Goal: Information Seeking & Learning: Learn about a topic

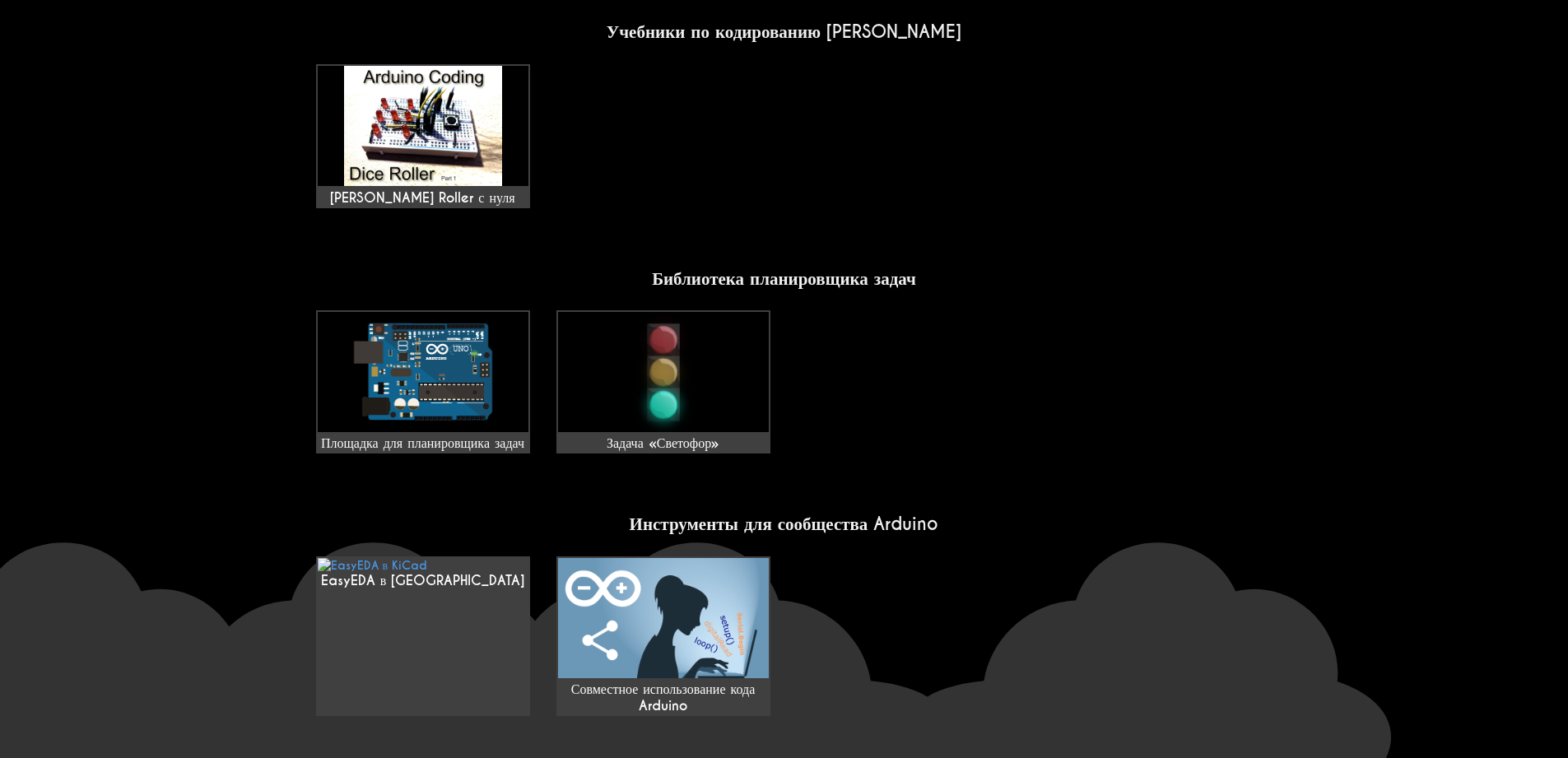
scroll to position [1052, 0]
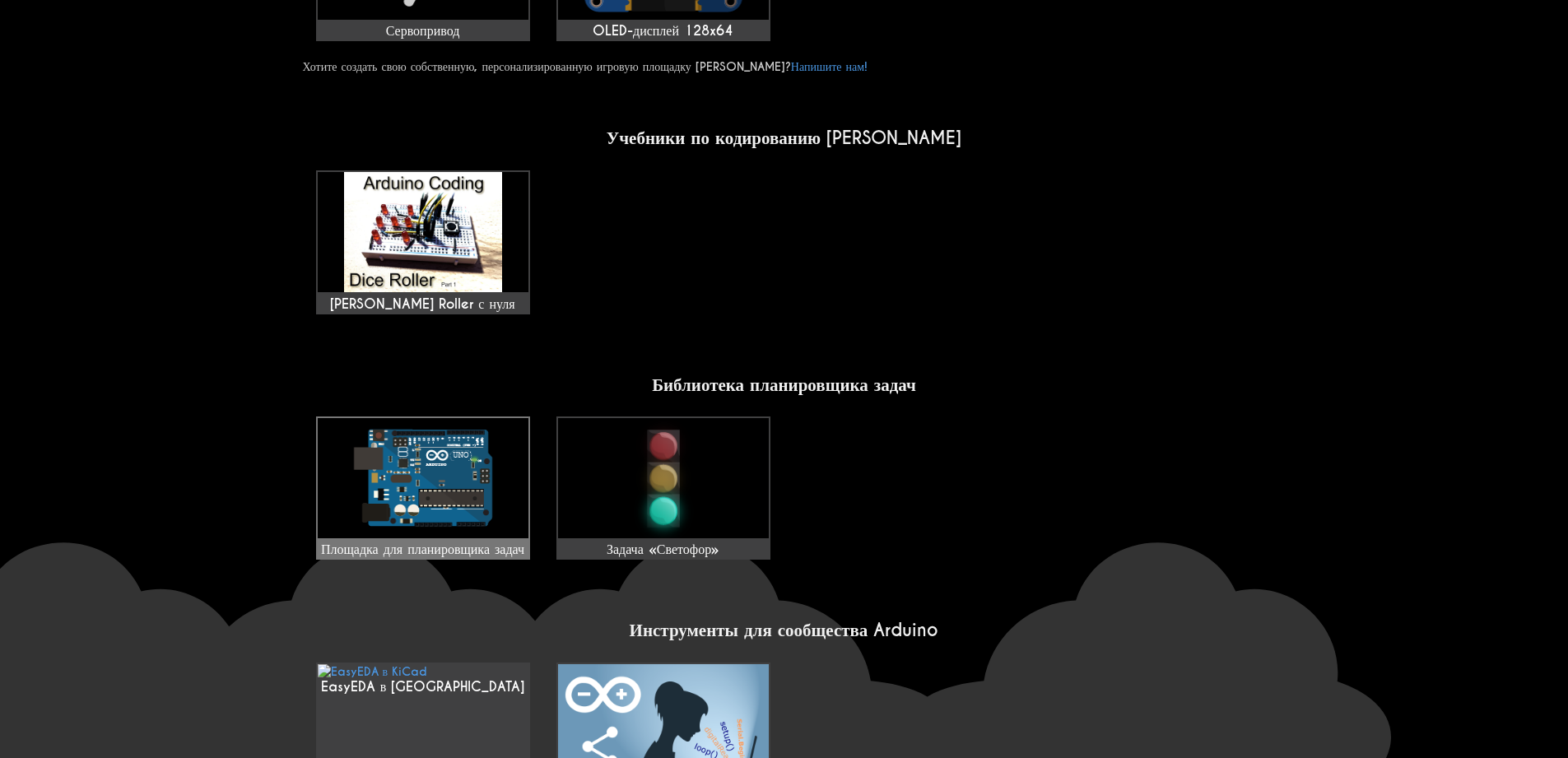
click at [489, 486] on img at bounding box center [423, 478] width 211 height 120
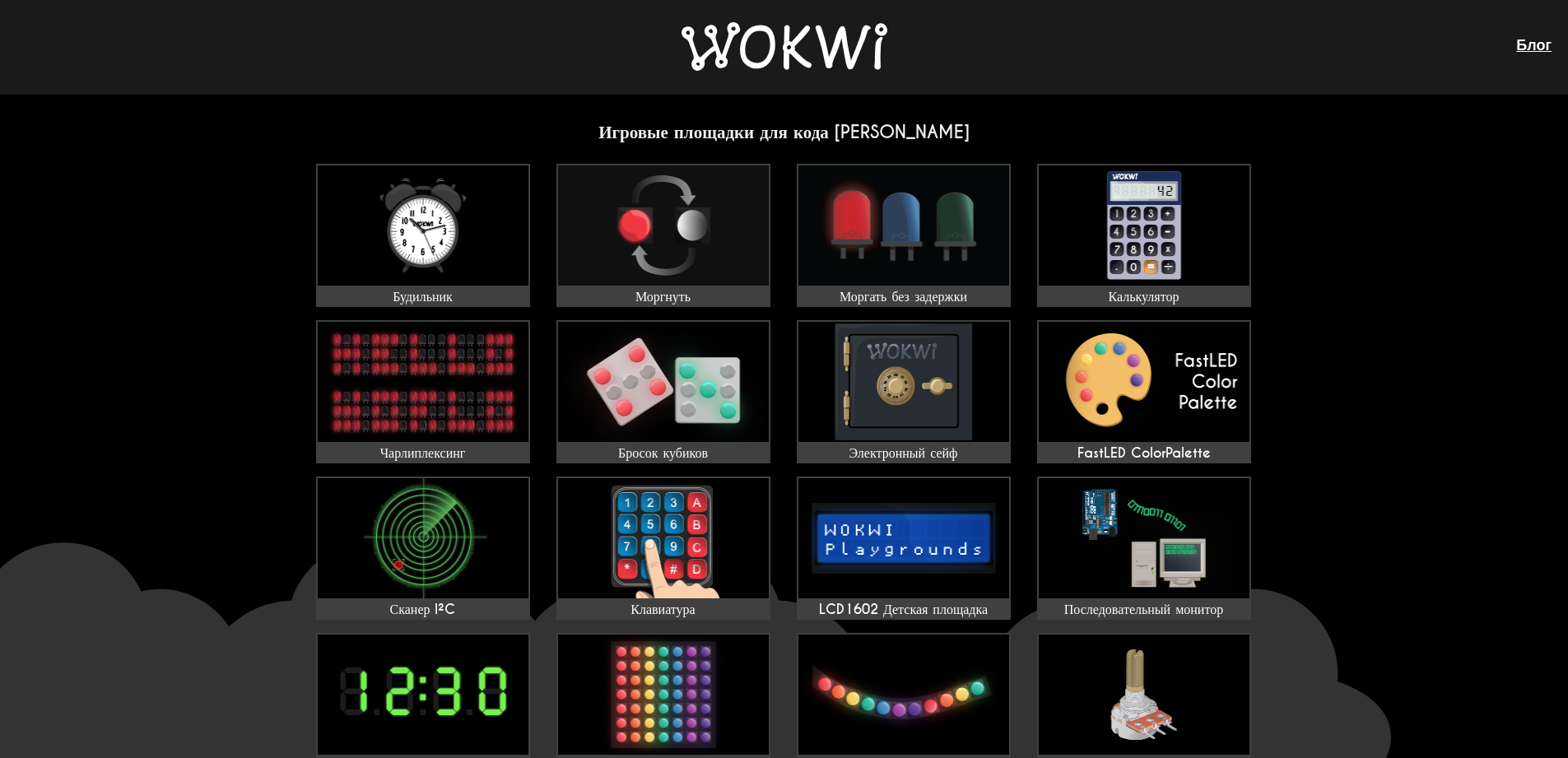
scroll to position [0, 0]
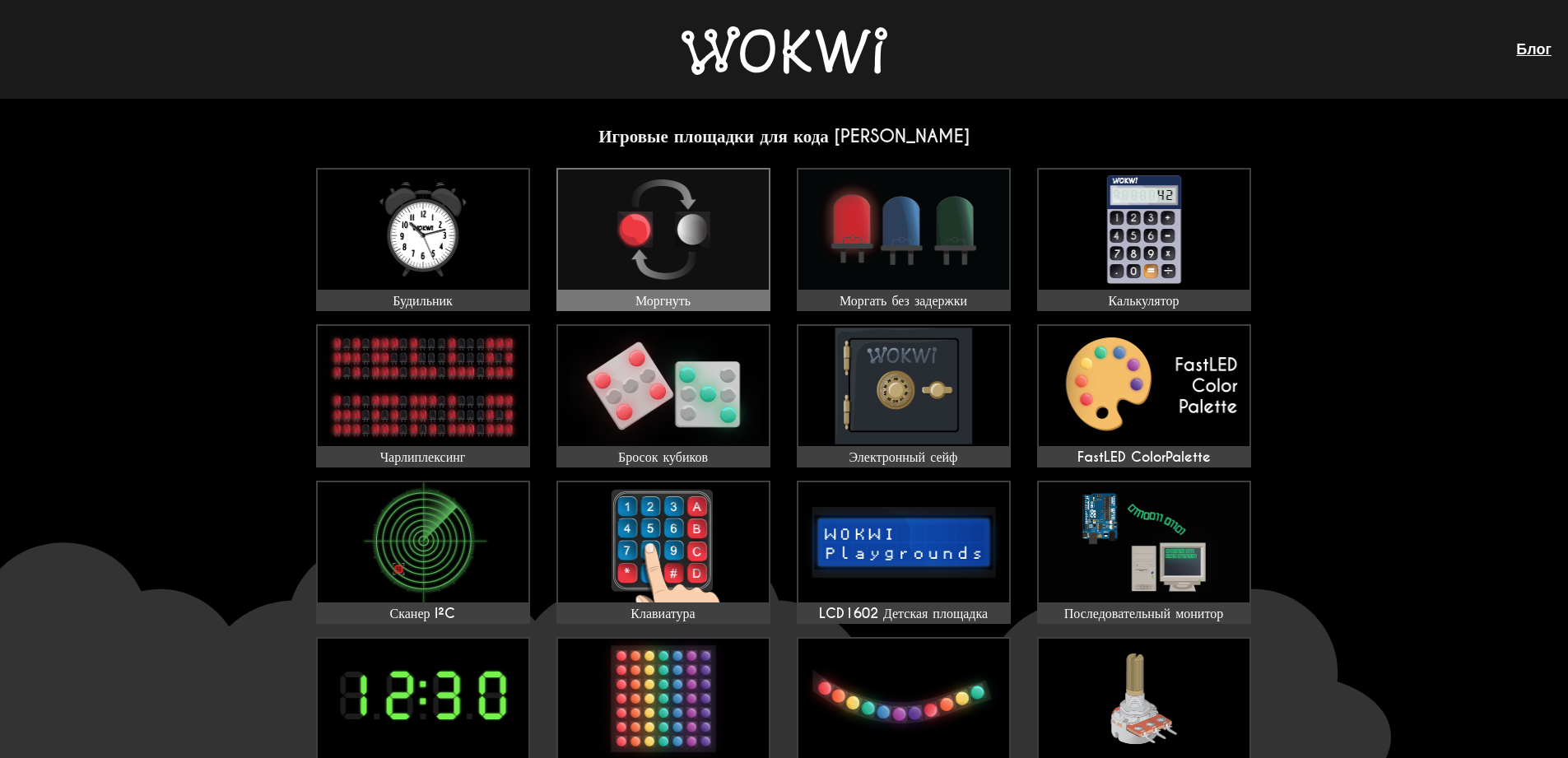
click at [614, 233] on img at bounding box center [663, 230] width 211 height 120
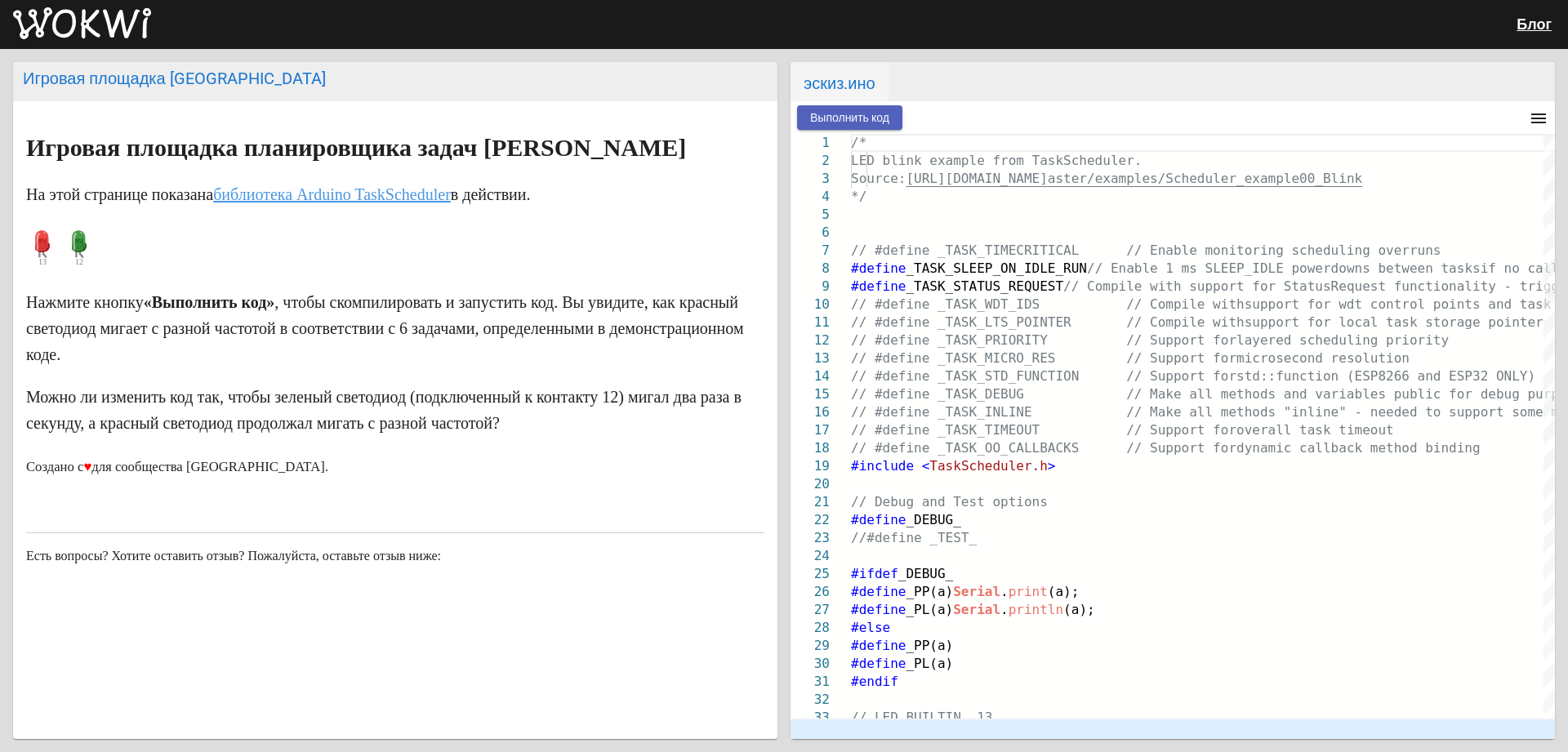
click at [871, 127] on button "Выполнить код" at bounding box center [850, 117] width 106 height 24
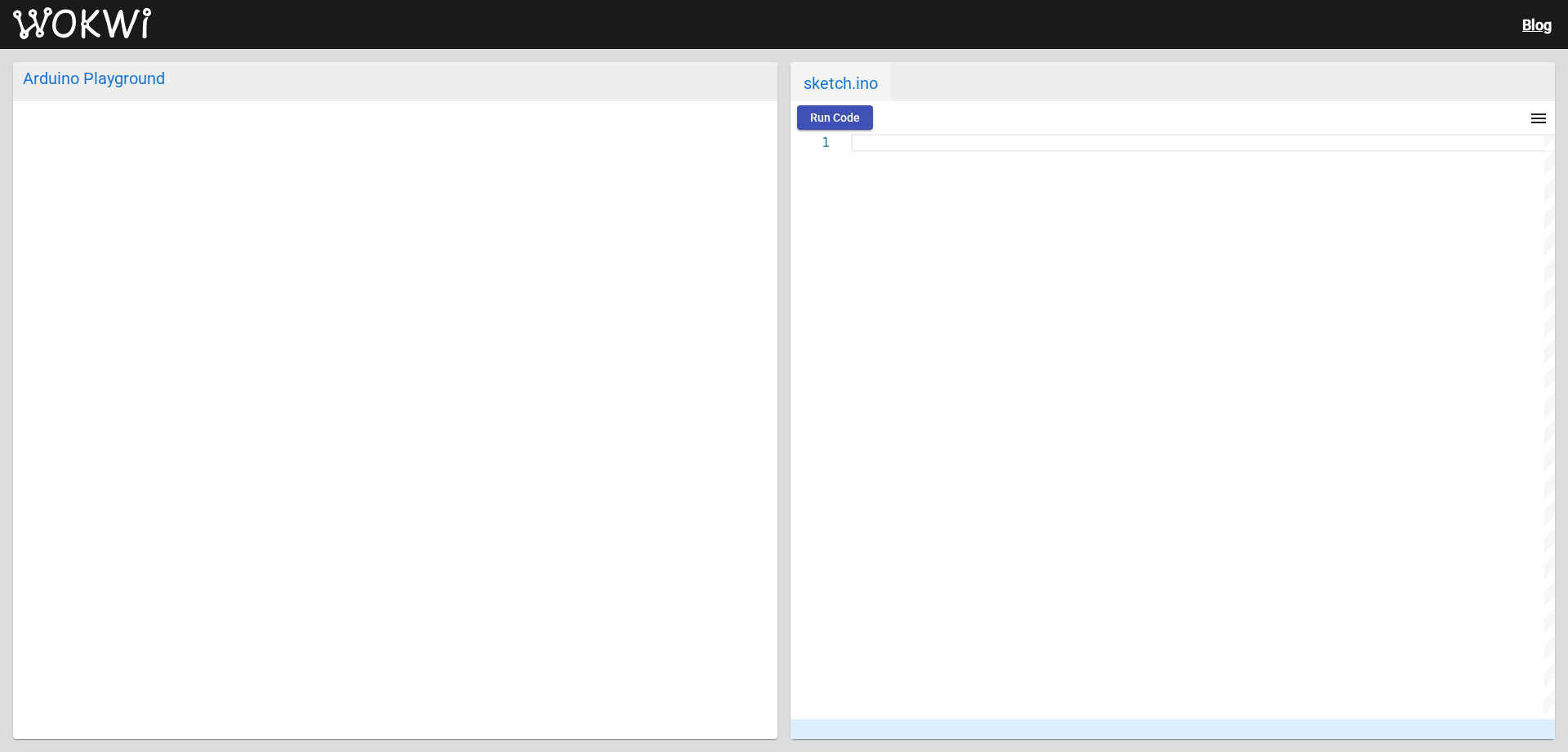
type textarea "// the setup function runs once when you press reset or power the board void se…"
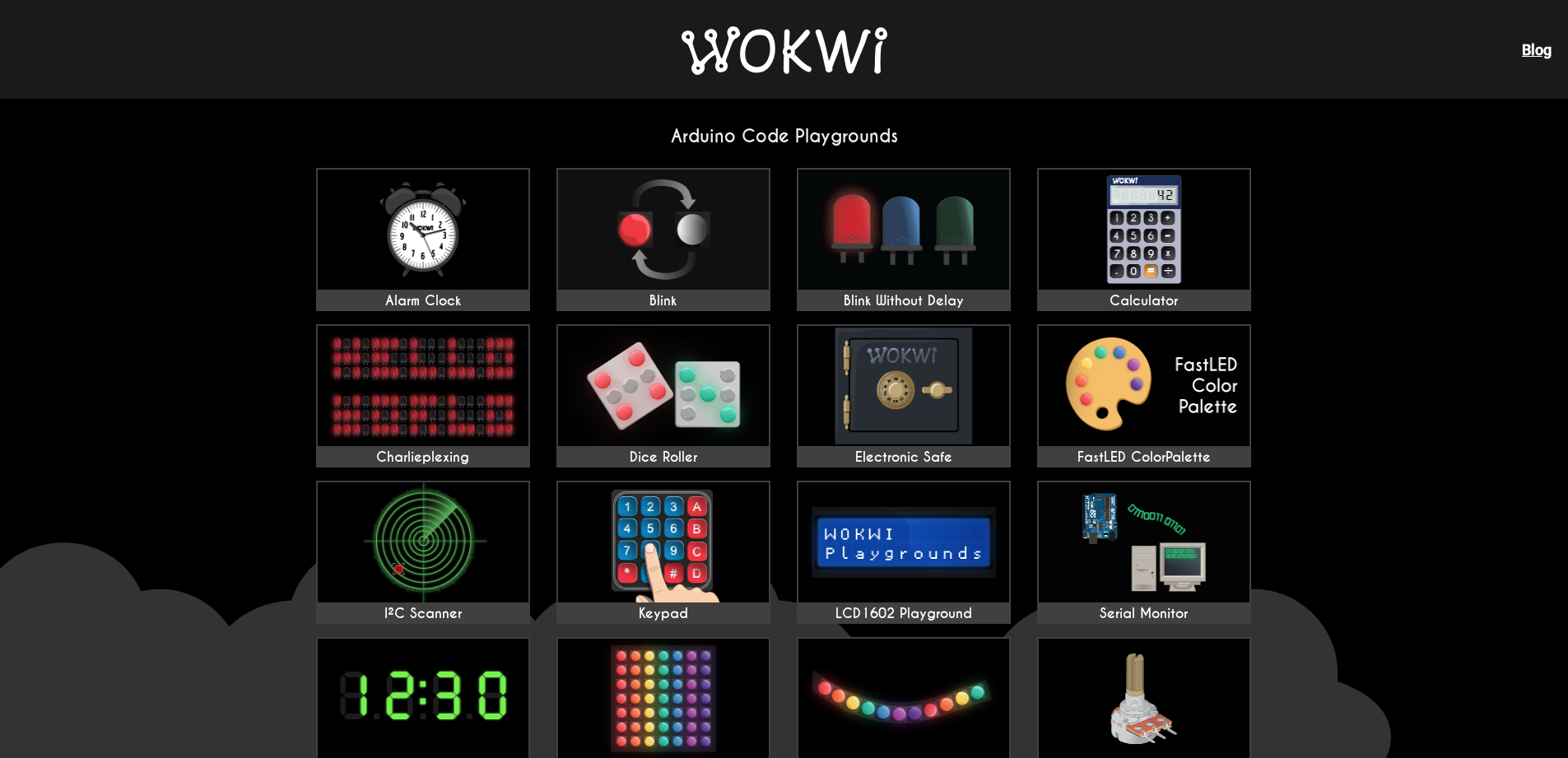
click at [858, 50] on img at bounding box center [784, 51] width 206 height 49
click at [736, 47] on img at bounding box center [784, 51] width 206 height 49
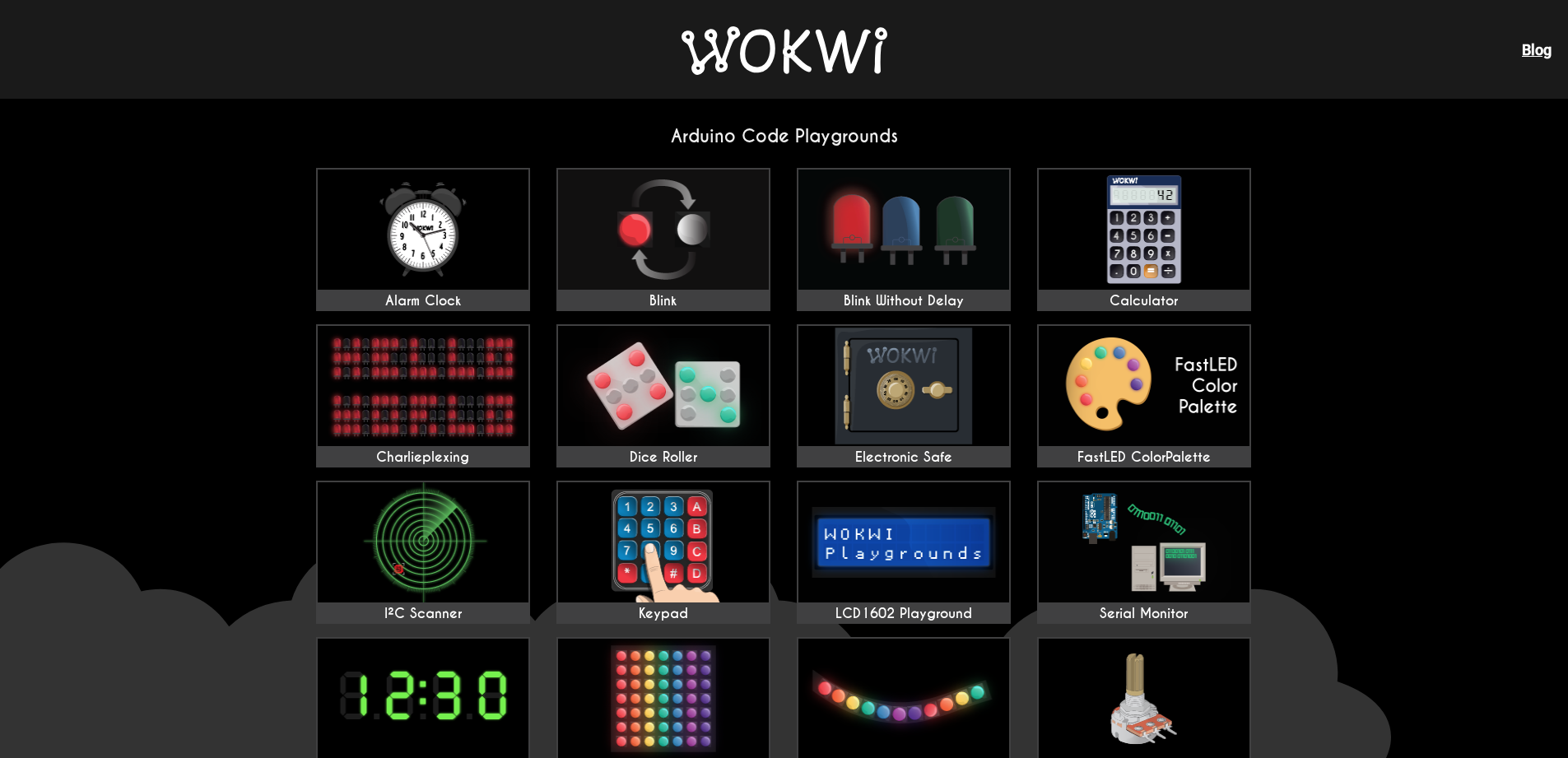
click at [736, 47] on img at bounding box center [784, 51] width 206 height 49
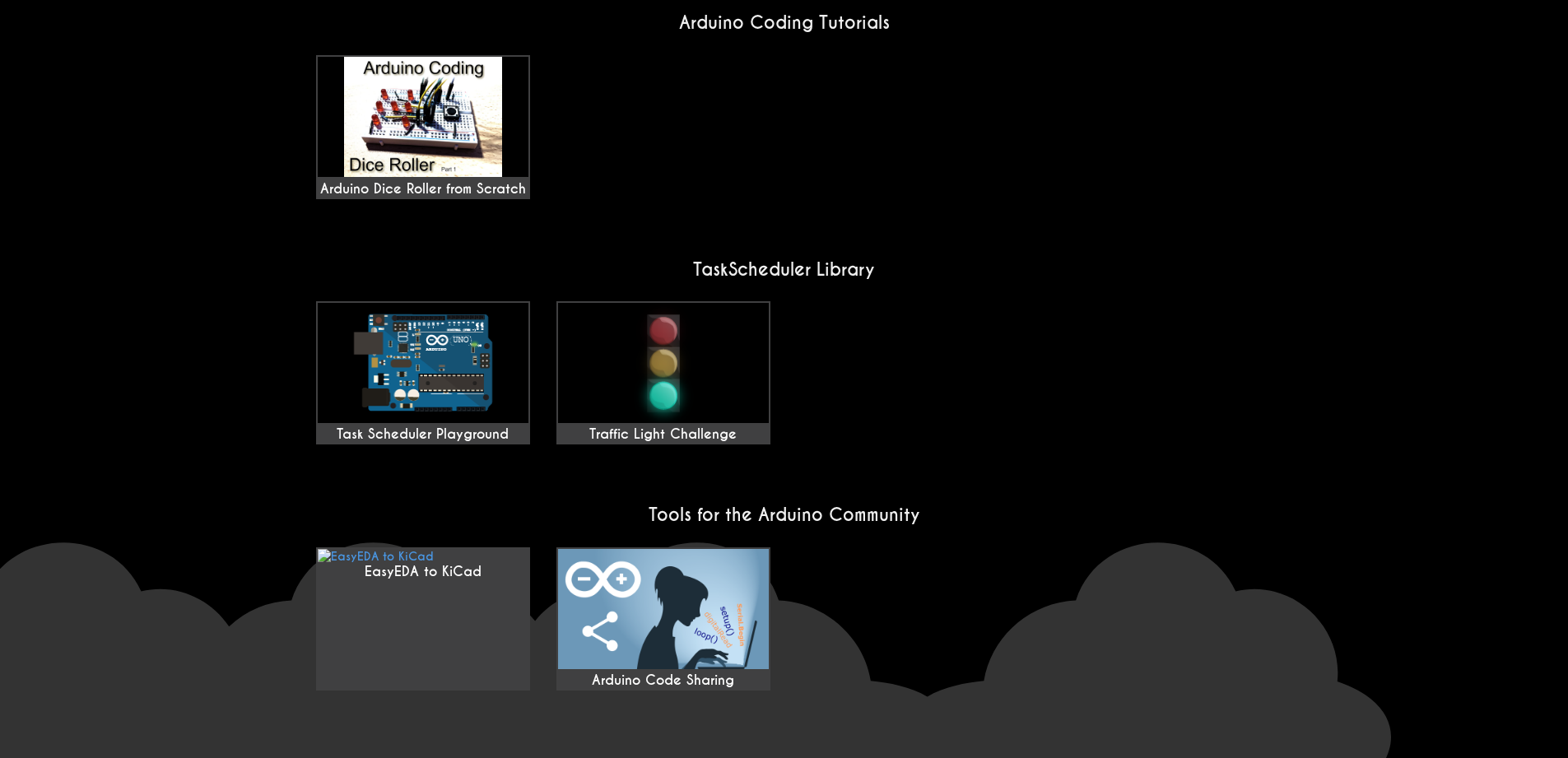
scroll to position [1186, 0]
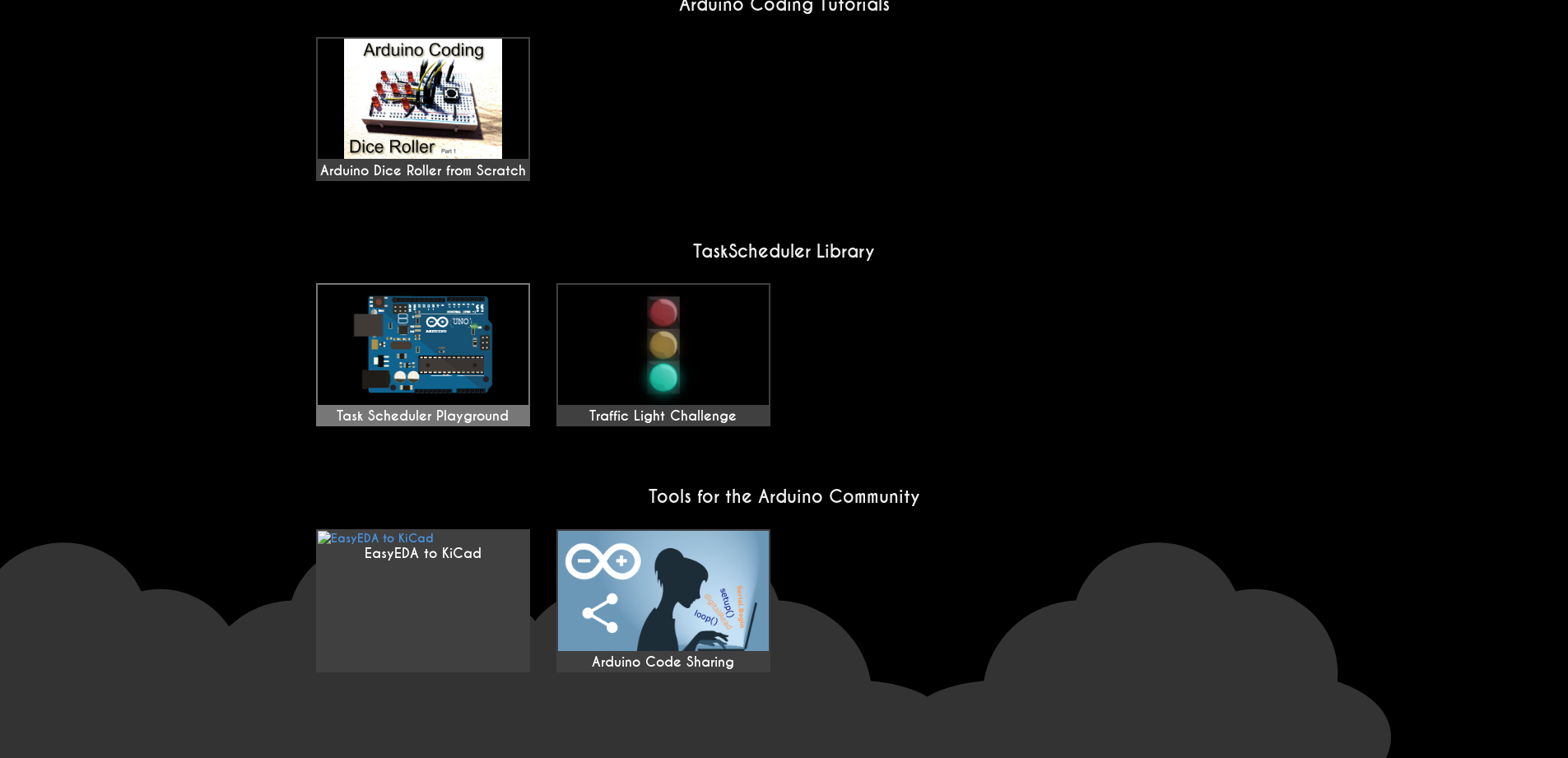
click at [448, 356] on img at bounding box center [423, 345] width 211 height 120
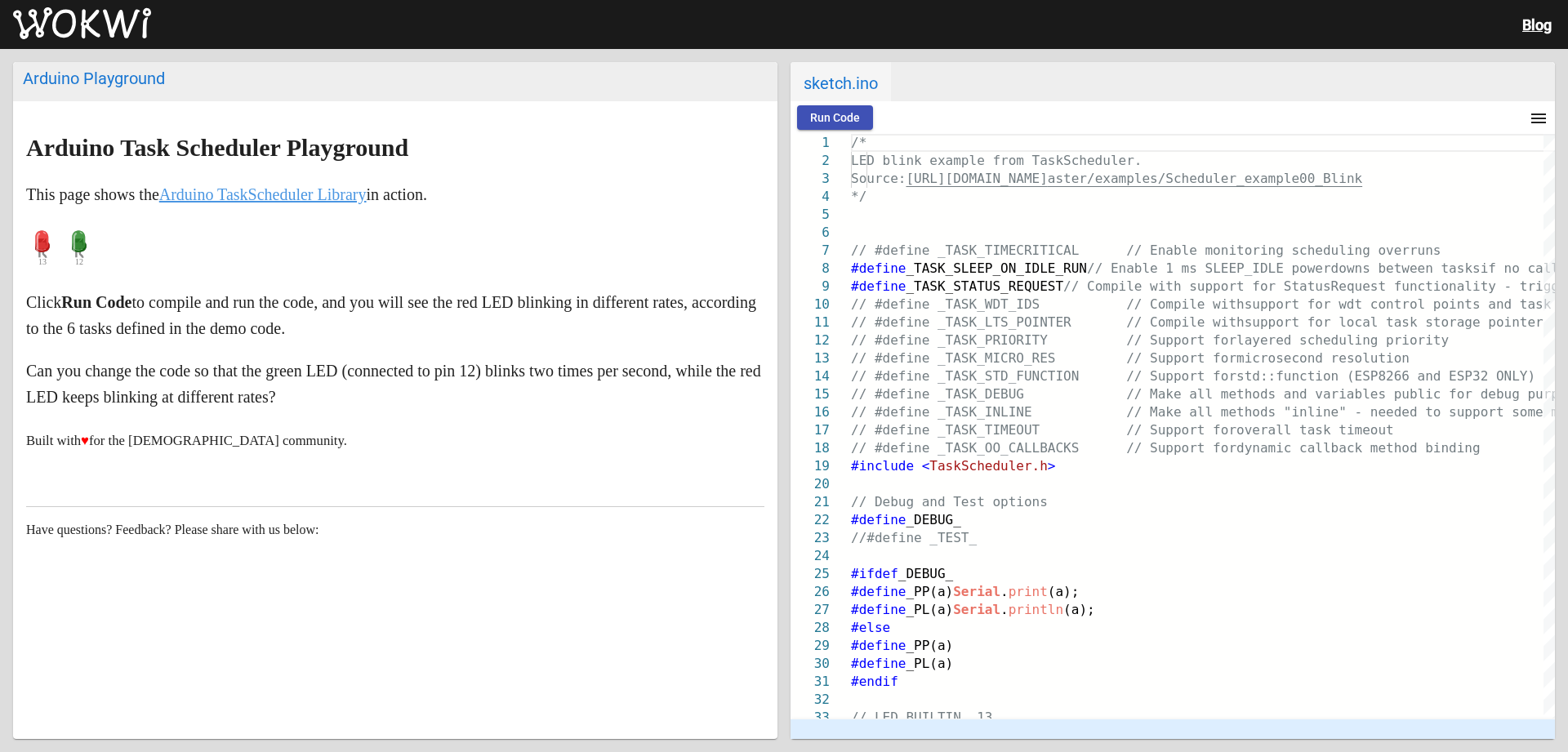
click at [334, 194] on link "Arduino TaskScheduler Library" at bounding box center [263, 194] width 207 height 18
click at [823, 128] on button "Run Code" at bounding box center [835, 117] width 76 height 24
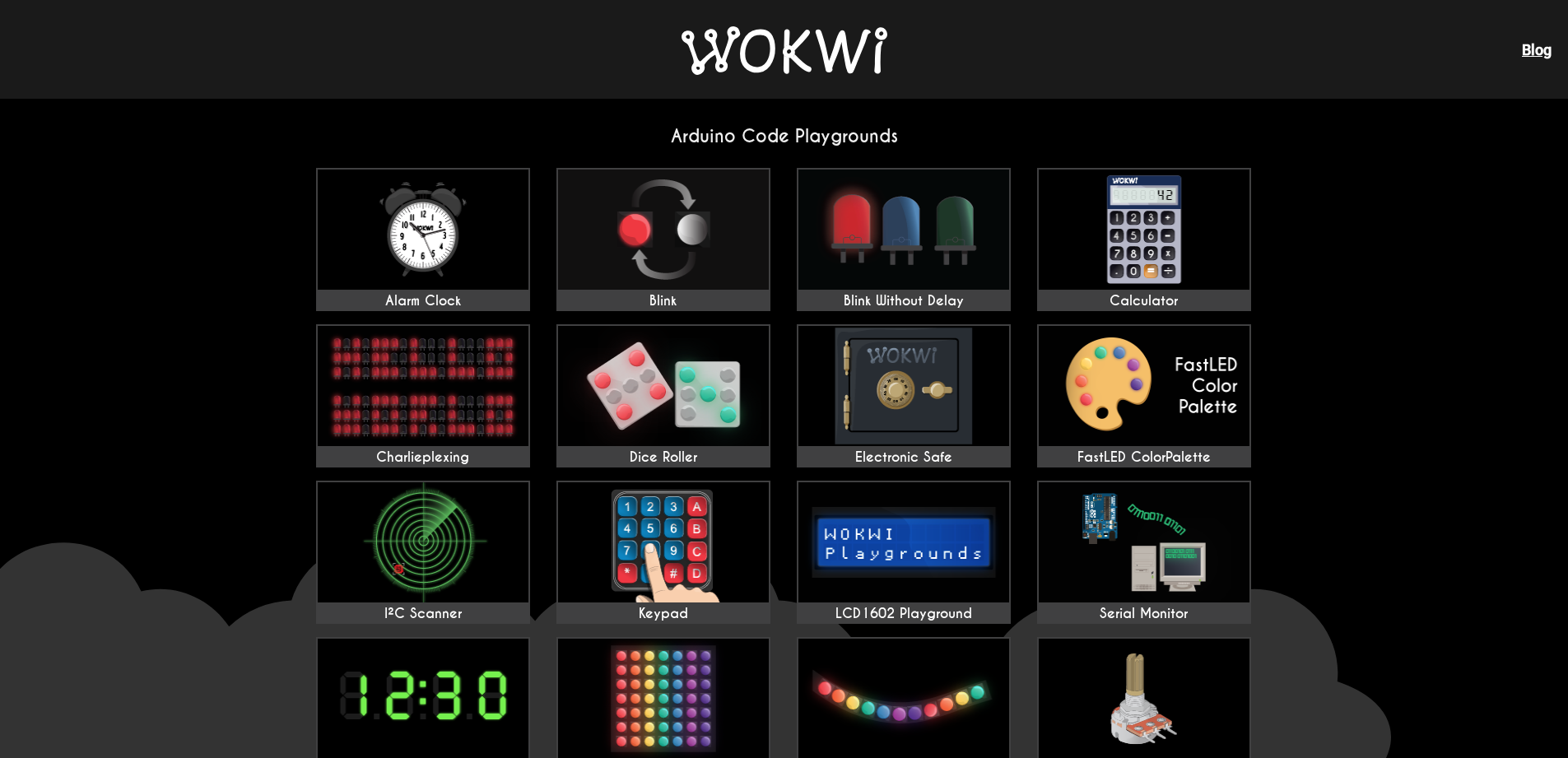
click at [1521, 45] on link "Blog" at bounding box center [1536, 50] width 29 height 18
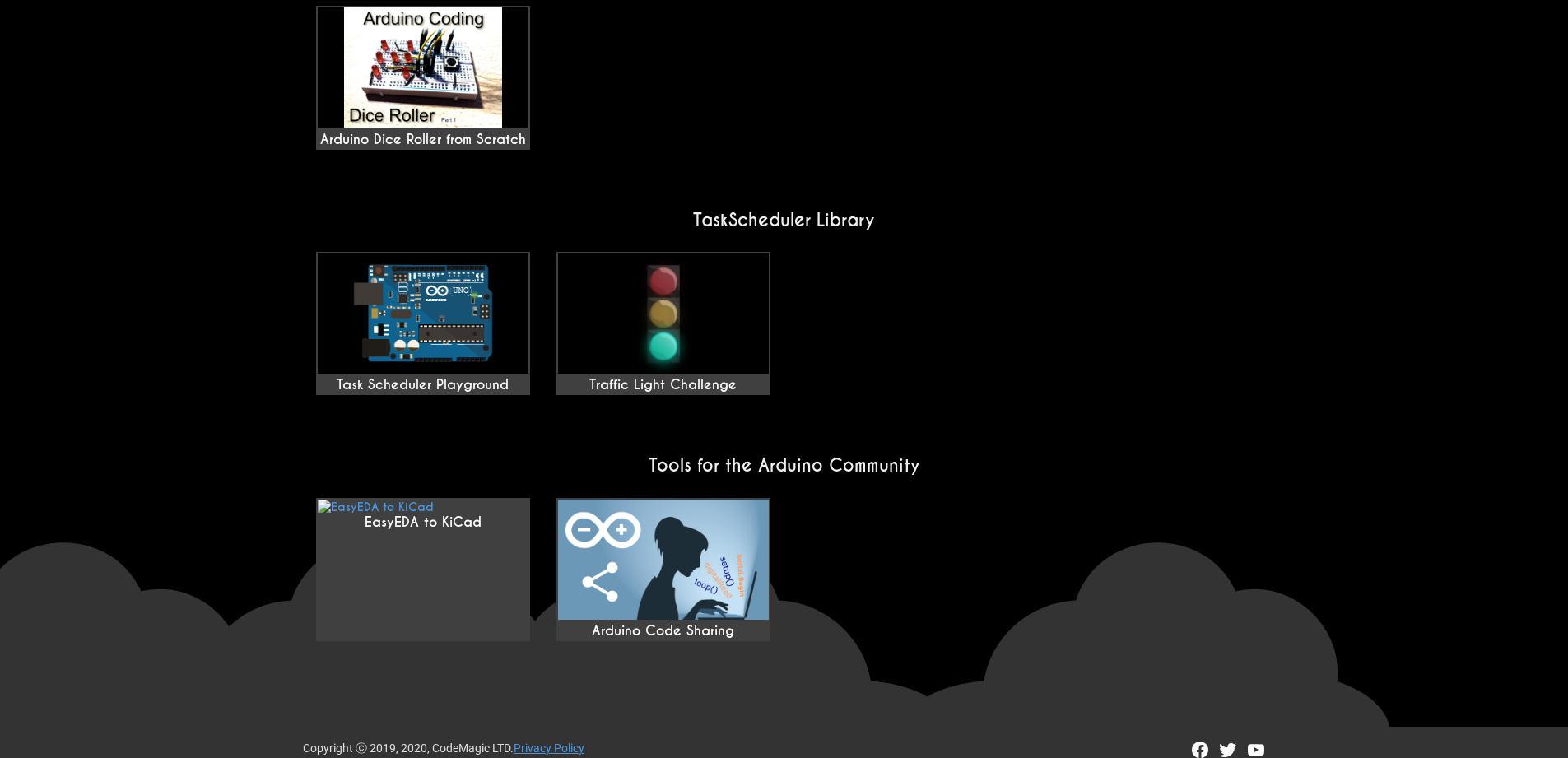
scroll to position [1234, 0]
